Goal: Task Accomplishment & Management: Manage account settings

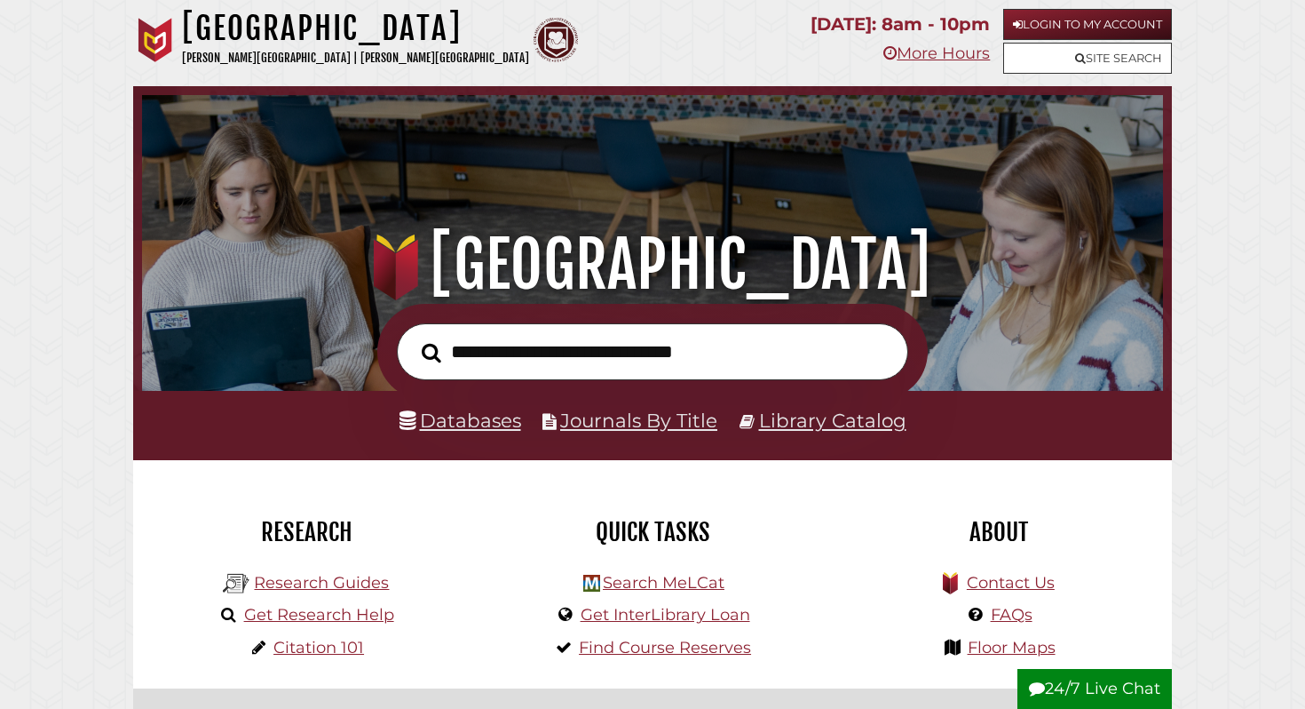
scroll to position [337, 1012]
click at [1039, 26] on link "Login to My Account" at bounding box center [1087, 24] width 169 height 31
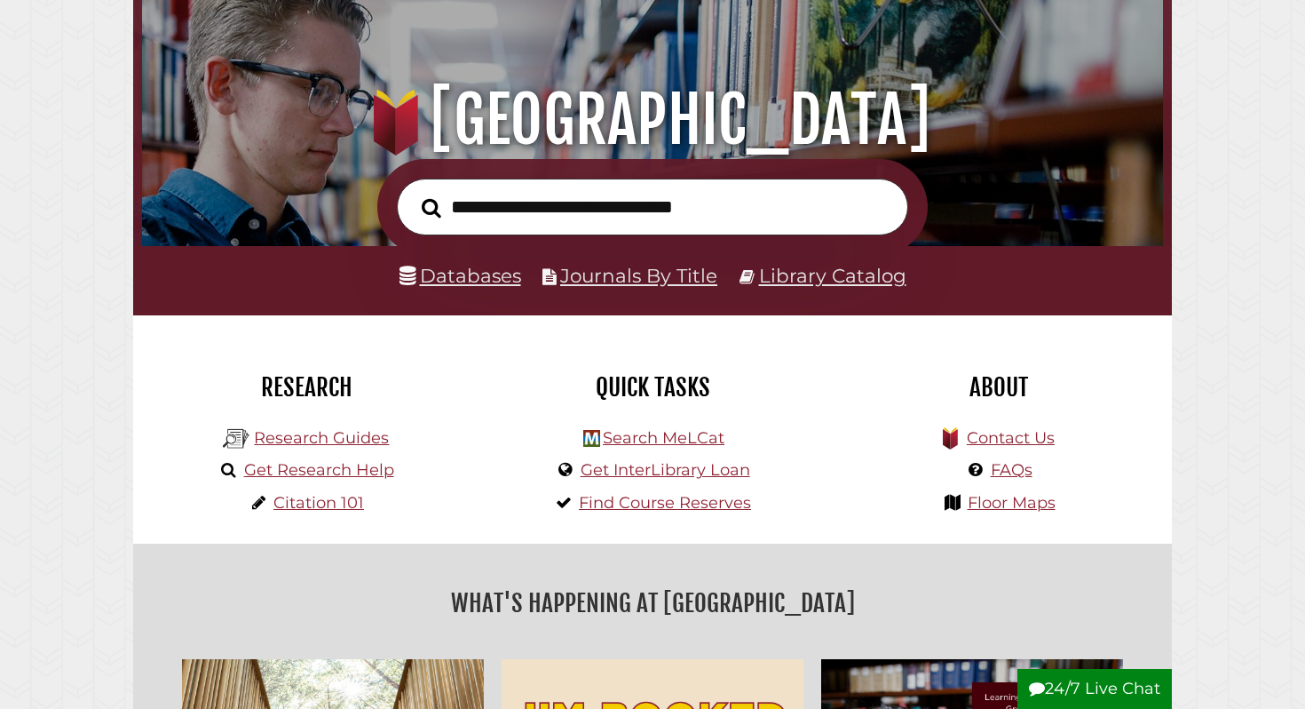
scroll to position [146, 0]
